Goal: Find specific page/section: Find specific page/section

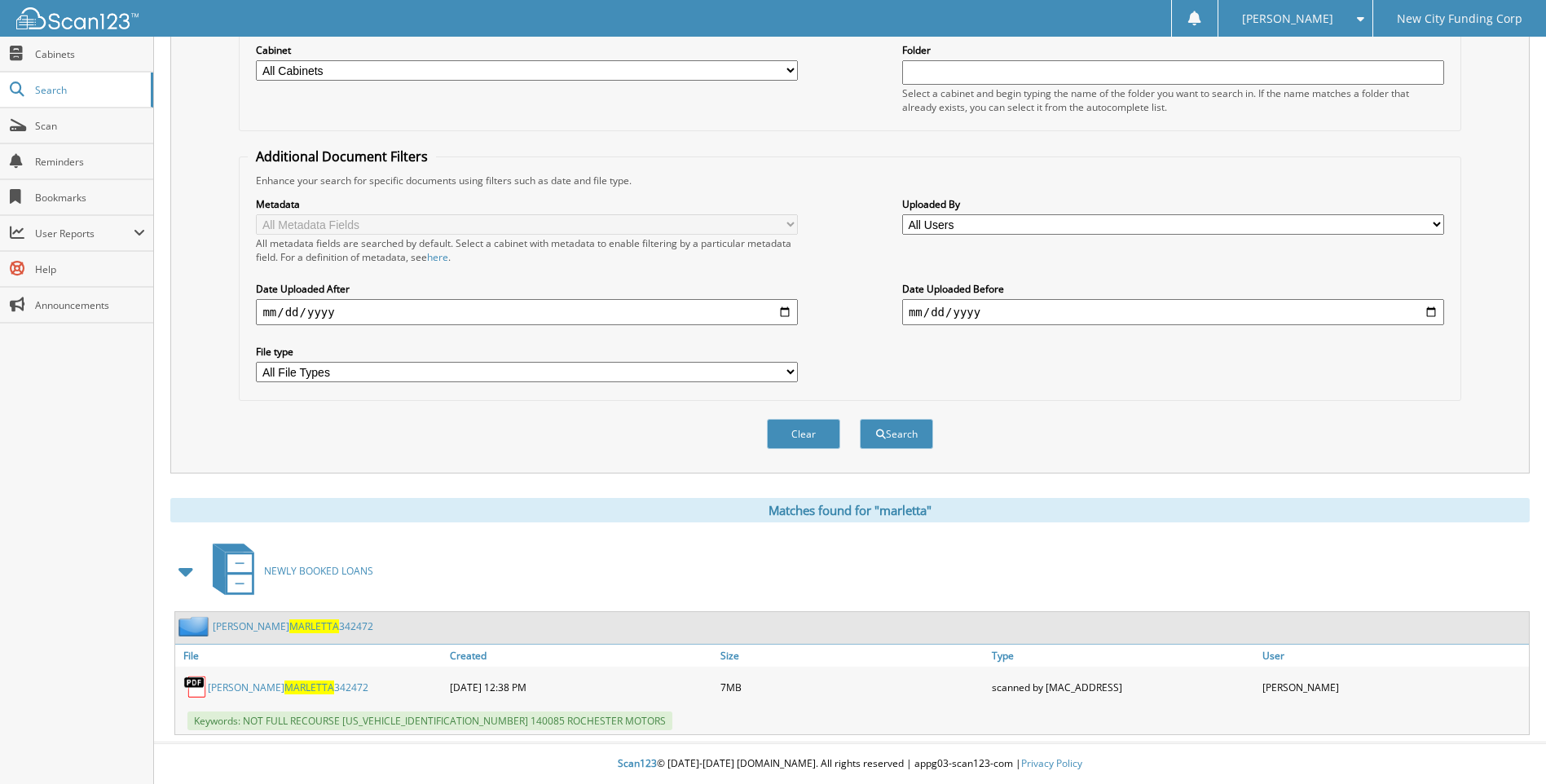
scroll to position [56, 0]
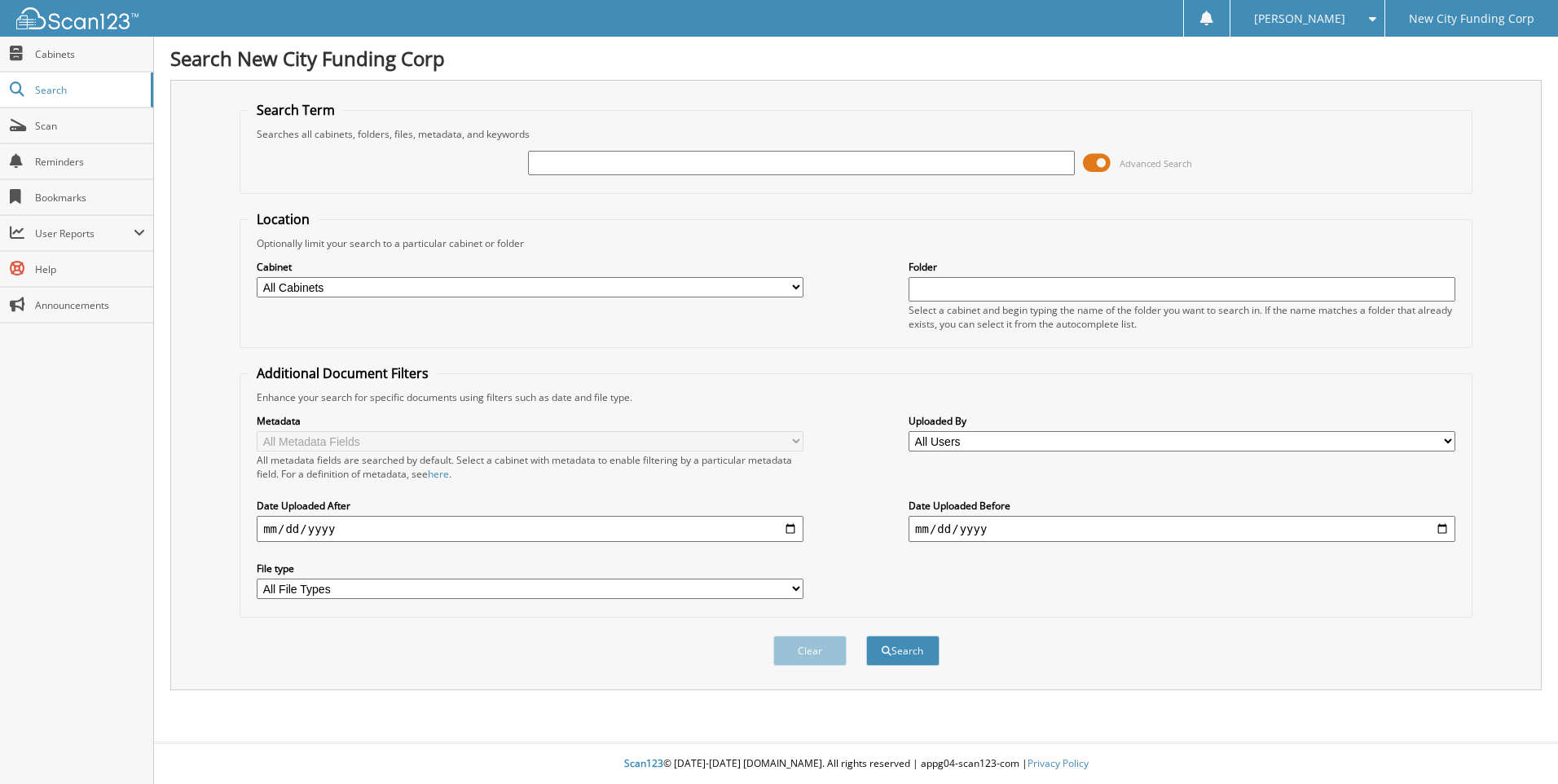
click at [650, 156] on input "text" at bounding box center [801, 163] width 546 height 25
type input "363235"
click at [866, 635] on button "Search" at bounding box center [903, 650] width 73 height 30
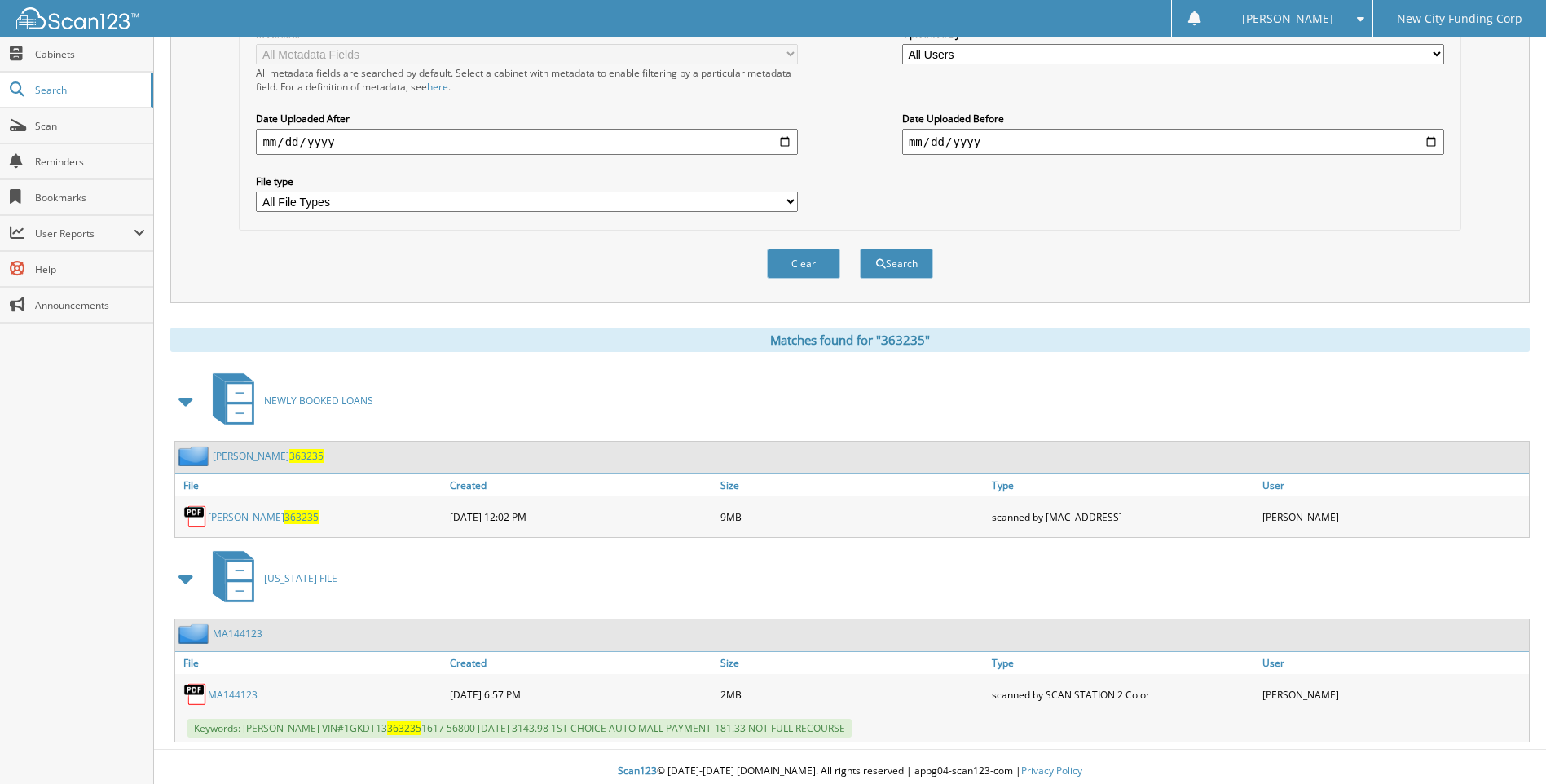
scroll to position [395, 0]
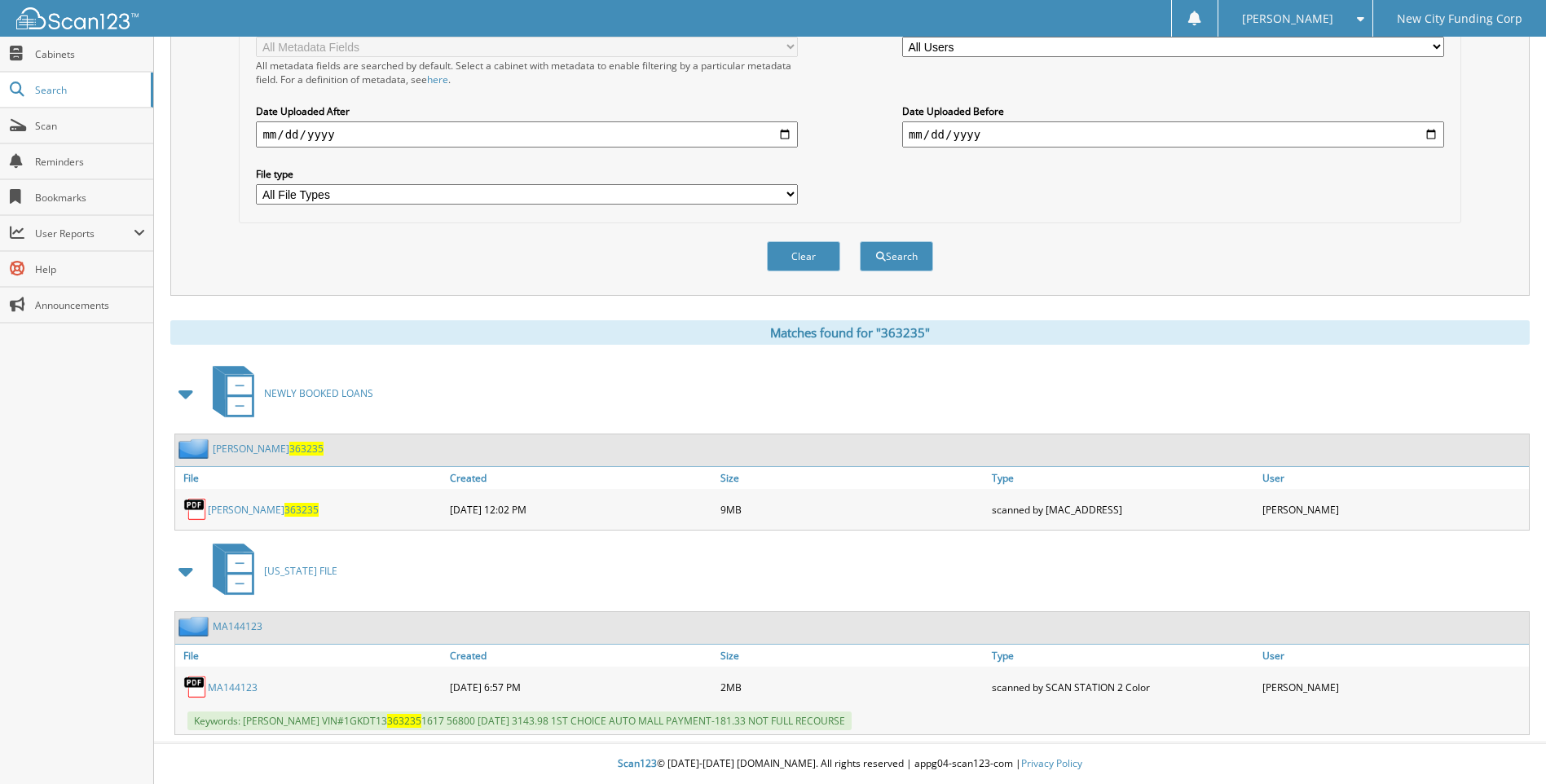
click at [239, 513] on link "[PERSON_NAME] 363235" at bounding box center [262, 509] width 111 height 14
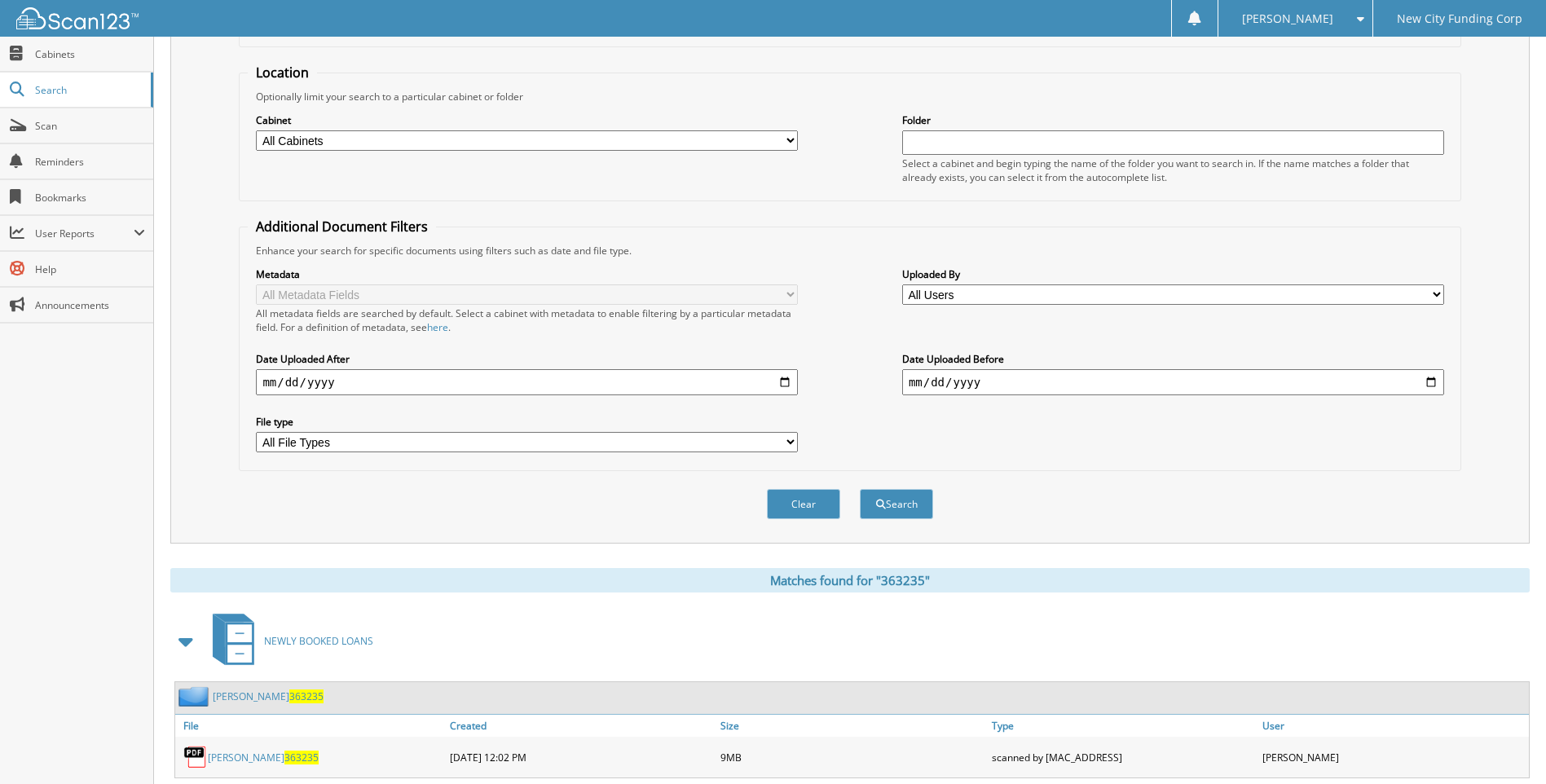
scroll to position [0, 0]
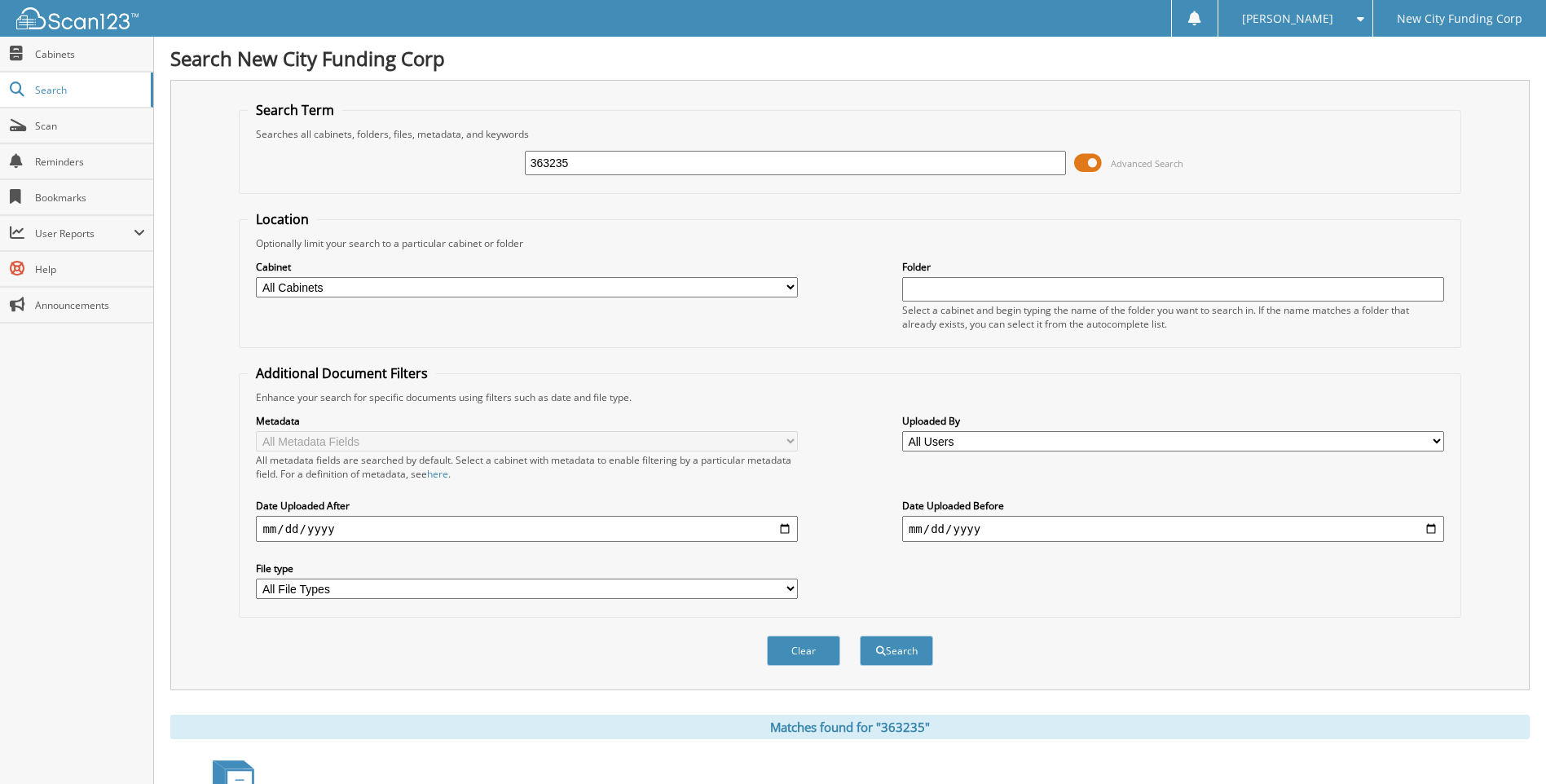
click at [618, 163] on input "363235" at bounding box center [795, 163] width 542 height 25
type input "358001"
click at [860, 635] on button "Search" at bounding box center [897, 650] width 73 height 30
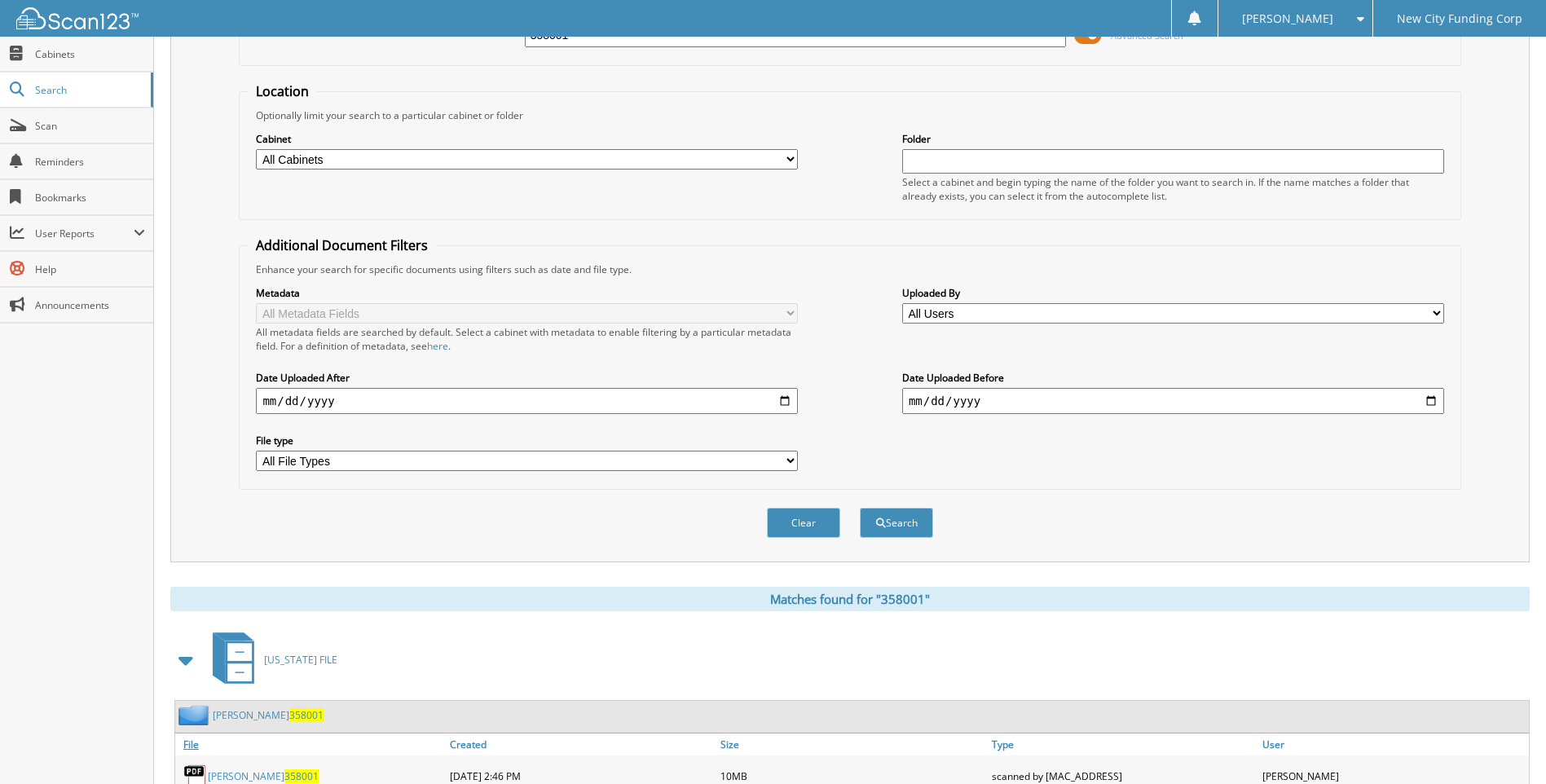
scroll to position [217, 0]
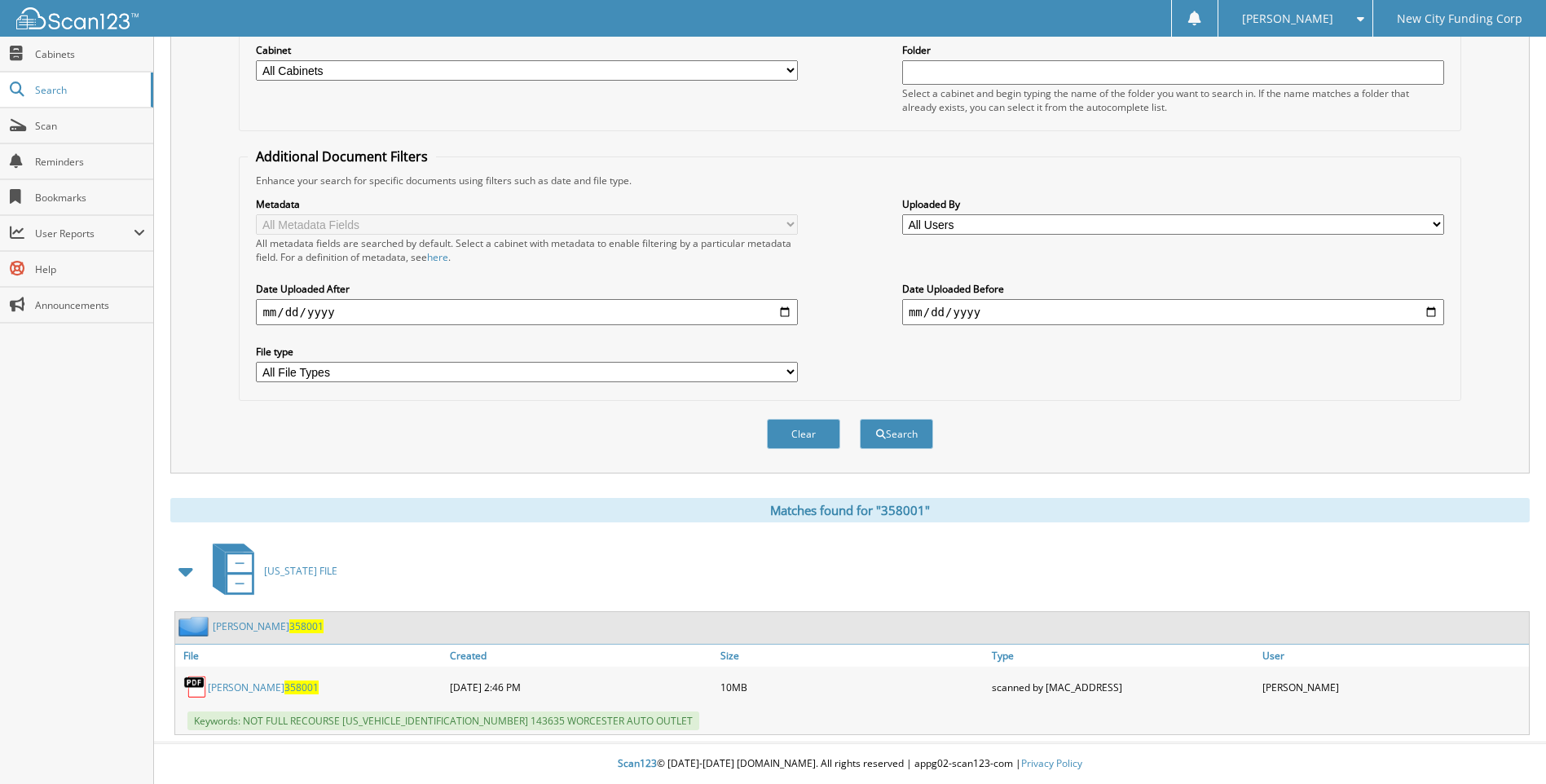
click at [267, 693] on link "JESSICA LEBRON 358001" at bounding box center [262, 686] width 111 height 14
